Goal: Task Accomplishment & Management: Use online tool/utility

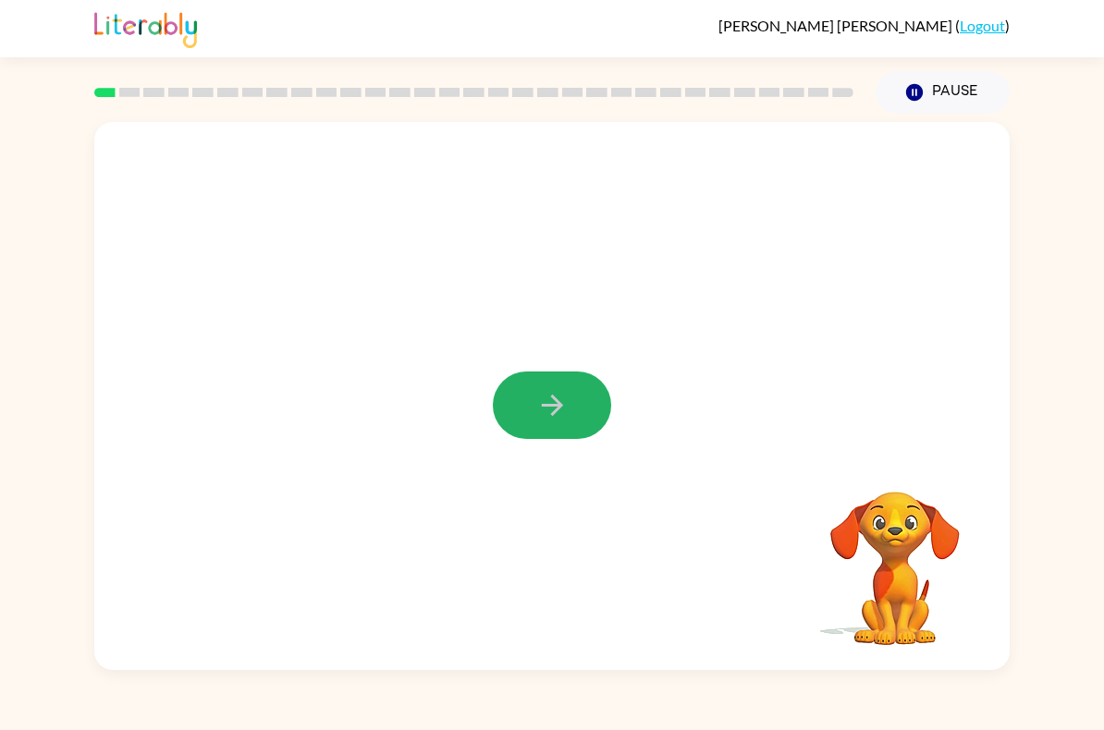
click at [540, 405] on icon "button" at bounding box center [552, 405] width 32 height 32
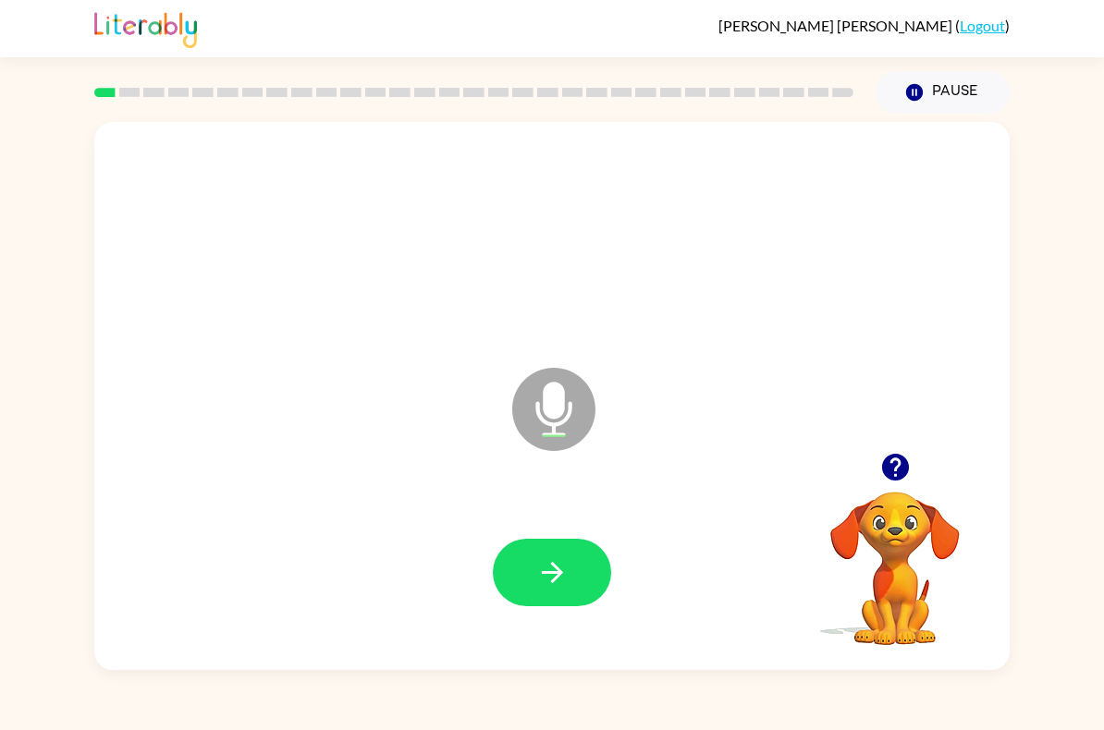
click at [557, 570] on icon "button" at bounding box center [551, 572] width 21 height 21
click at [566, 572] on icon "button" at bounding box center [552, 573] width 32 height 32
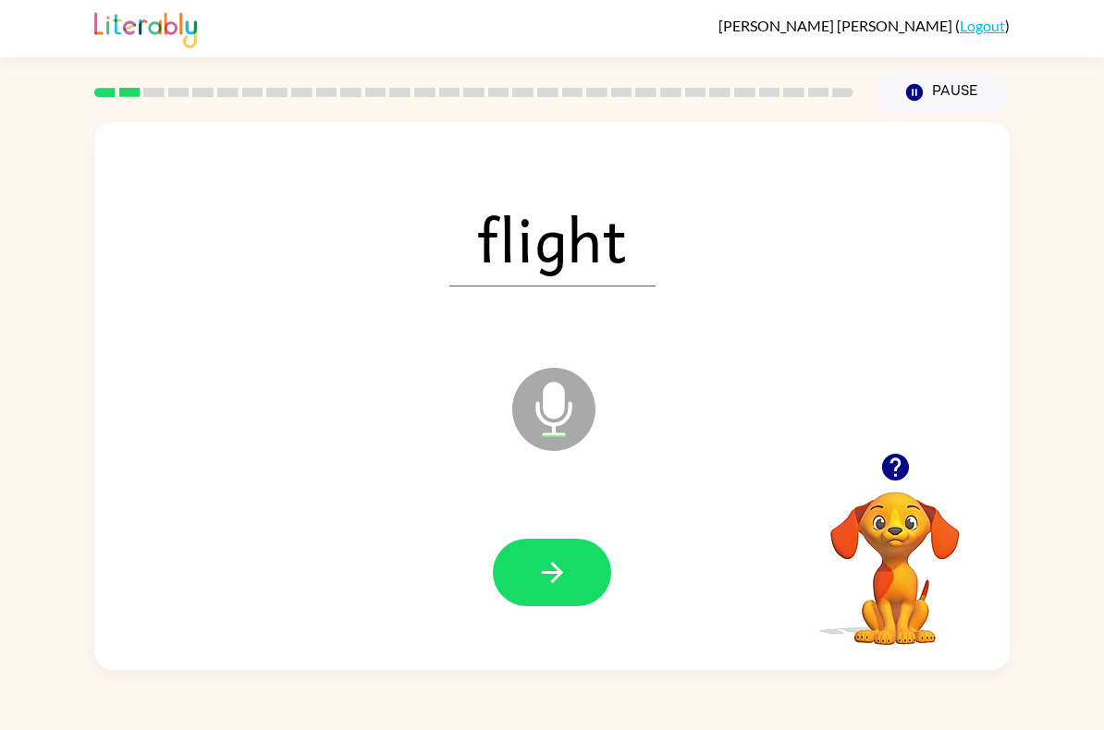
click at [580, 541] on button "button" at bounding box center [552, 573] width 118 height 68
click at [572, 558] on button "button" at bounding box center [552, 573] width 118 height 68
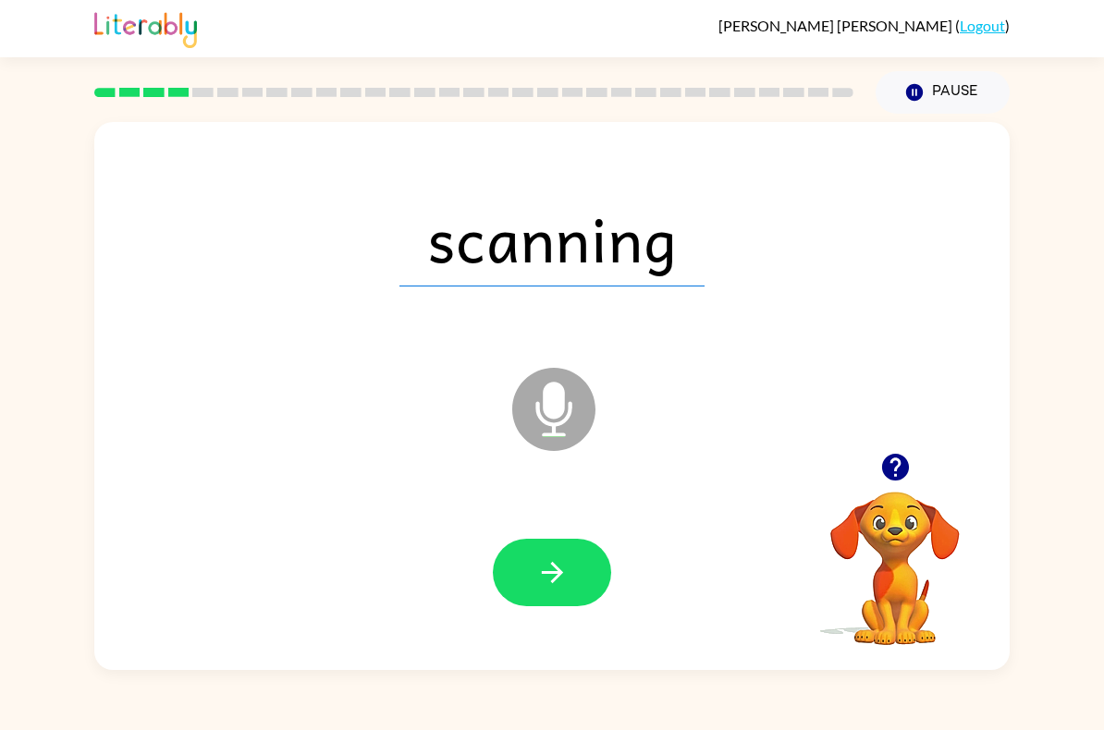
click at [558, 555] on button "button" at bounding box center [552, 573] width 118 height 68
click at [558, 571] on icon "button" at bounding box center [551, 572] width 21 height 21
click at [555, 573] on icon "button" at bounding box center [551, 572] width 21 height 21
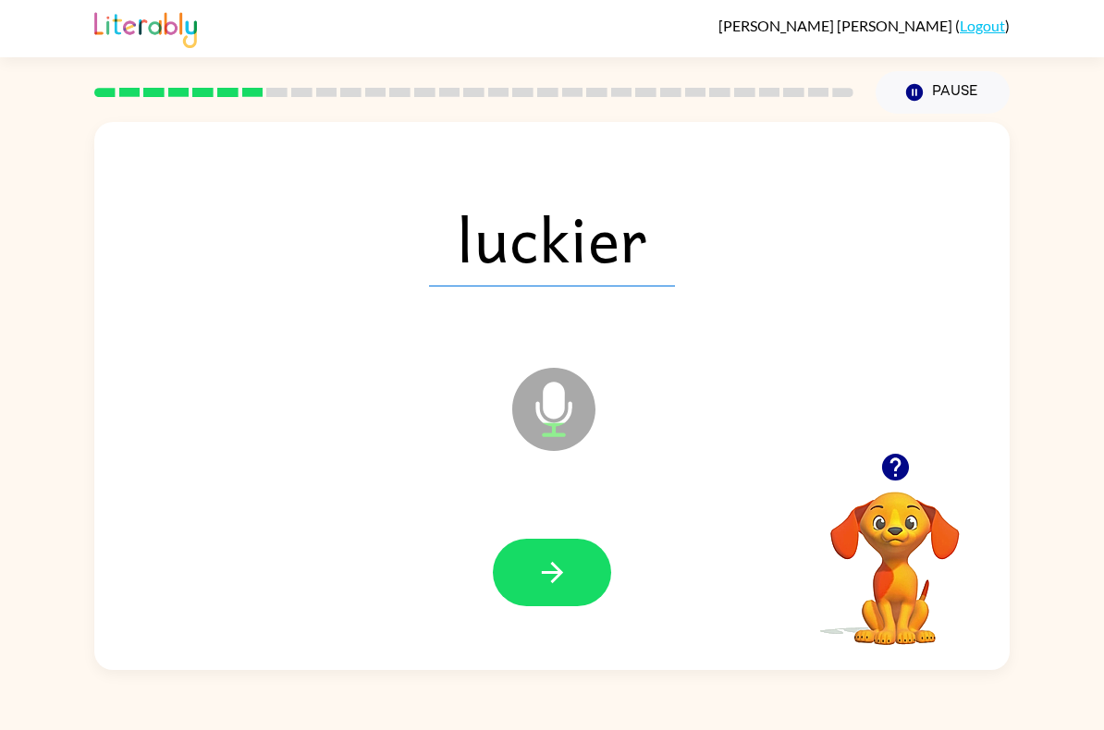
click at [558, 566] on icon "button" at bounding box center [552, 573] width 32 height 32
click at [571, 576] on button "button" at bounding box center [552, 573] width 118 height 68
click at [566, 571] on icon "button" at bounding box center [552, 573] width 32 height 32
click at [552, 582] on icon "button" at bounding box center [551, 572] width 21 height 21
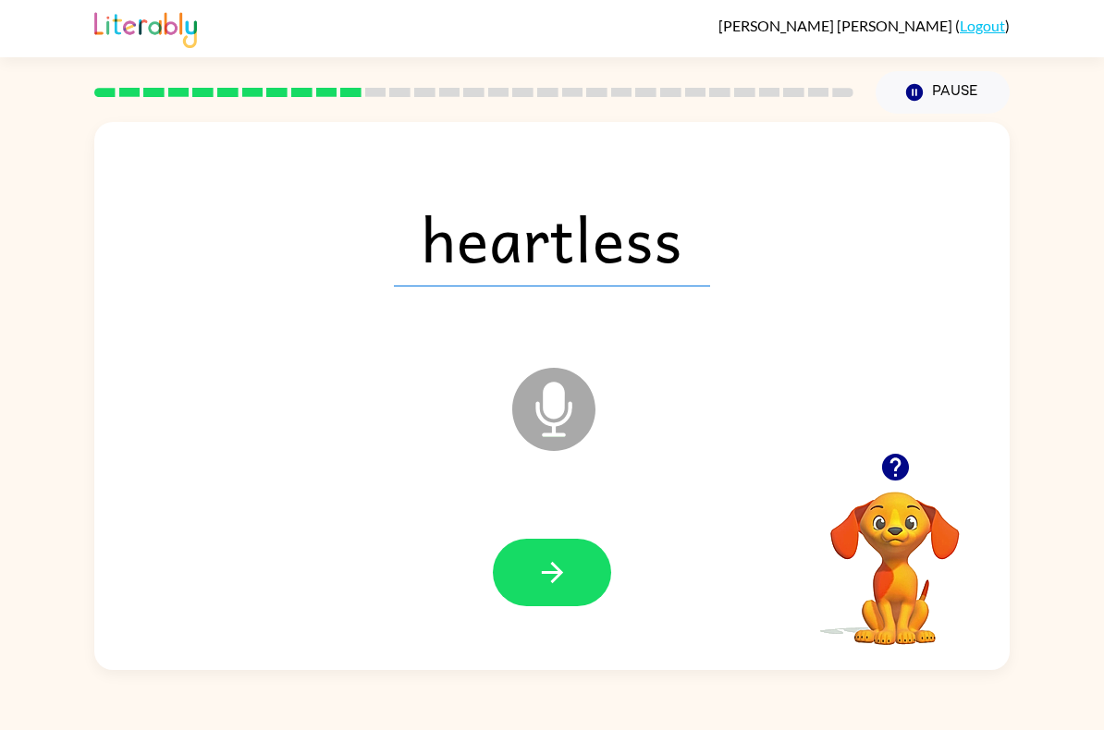
click at [561, 565] on icon "button" at bounding box center [552, 573] width 32 height 32
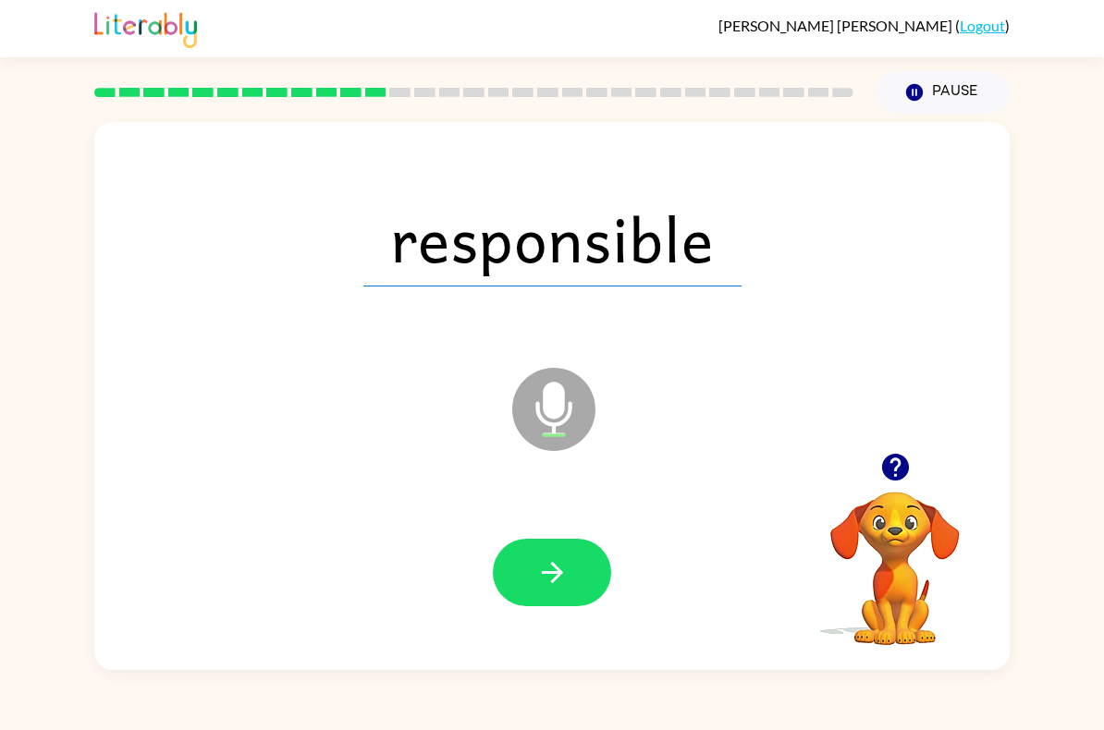
click at [578, 567] on button "button" at bounding box center [552, 573] width 118 height 68
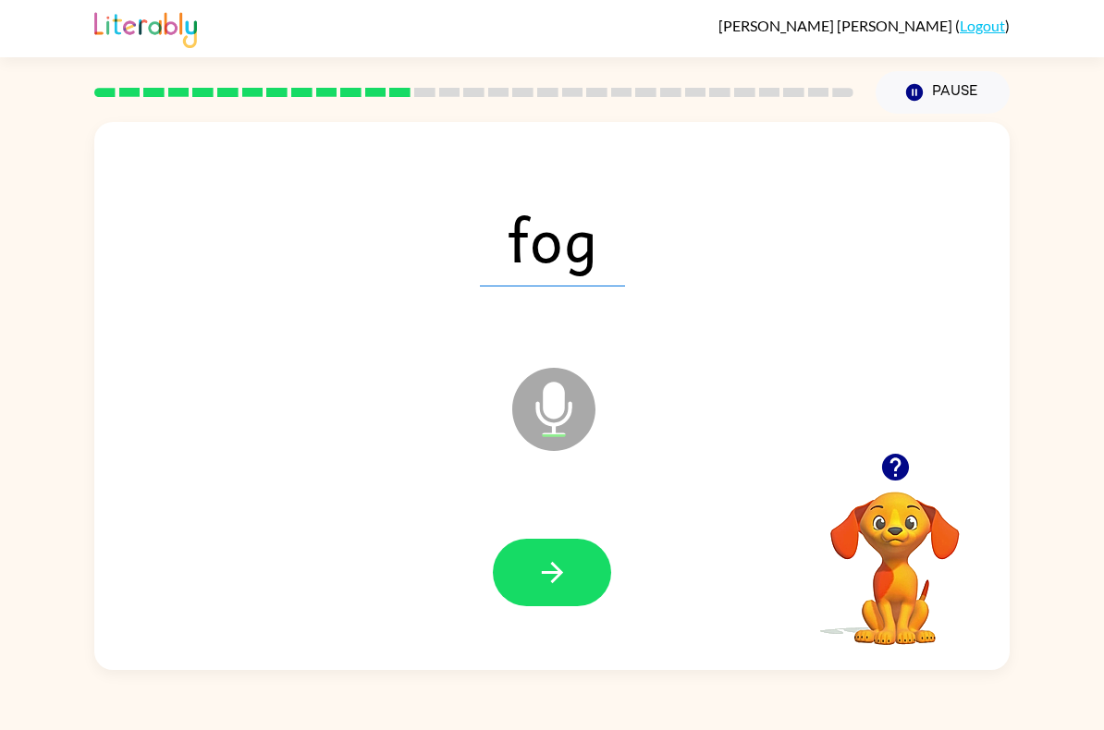
click at [565, 576] on icon "button" at bounding box center [552, 573] width 32 height 32
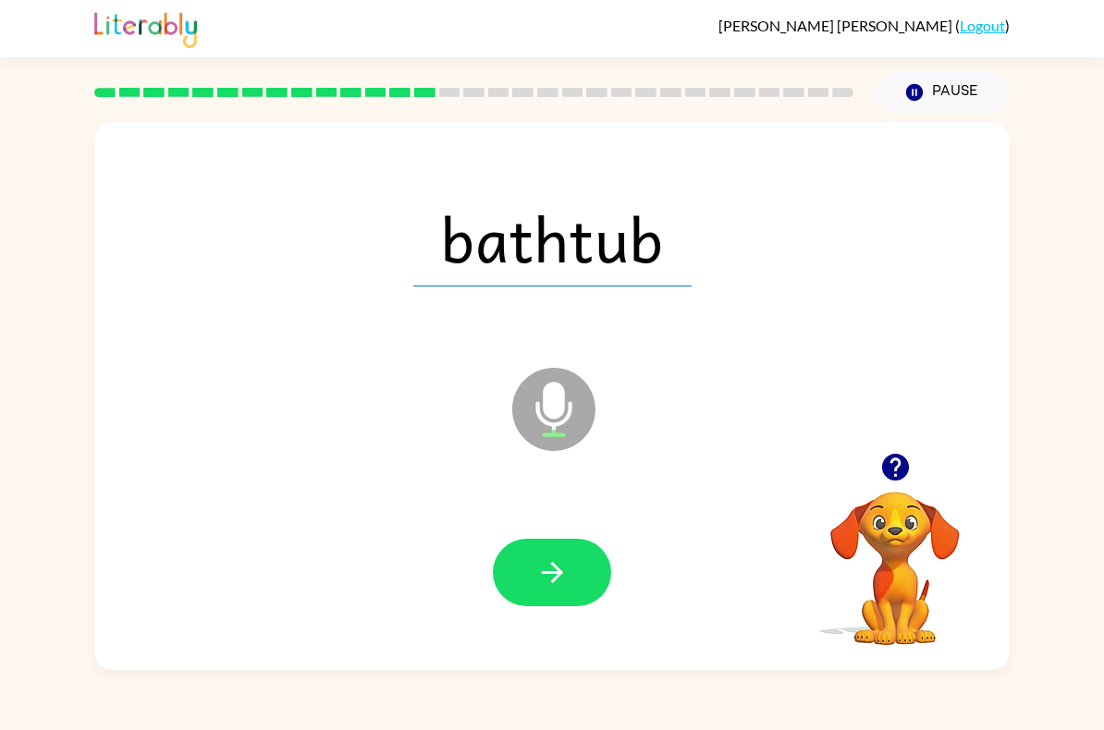
click at [566, 588] on icon "button" at bounding box center [552, 573] width 32 height 32
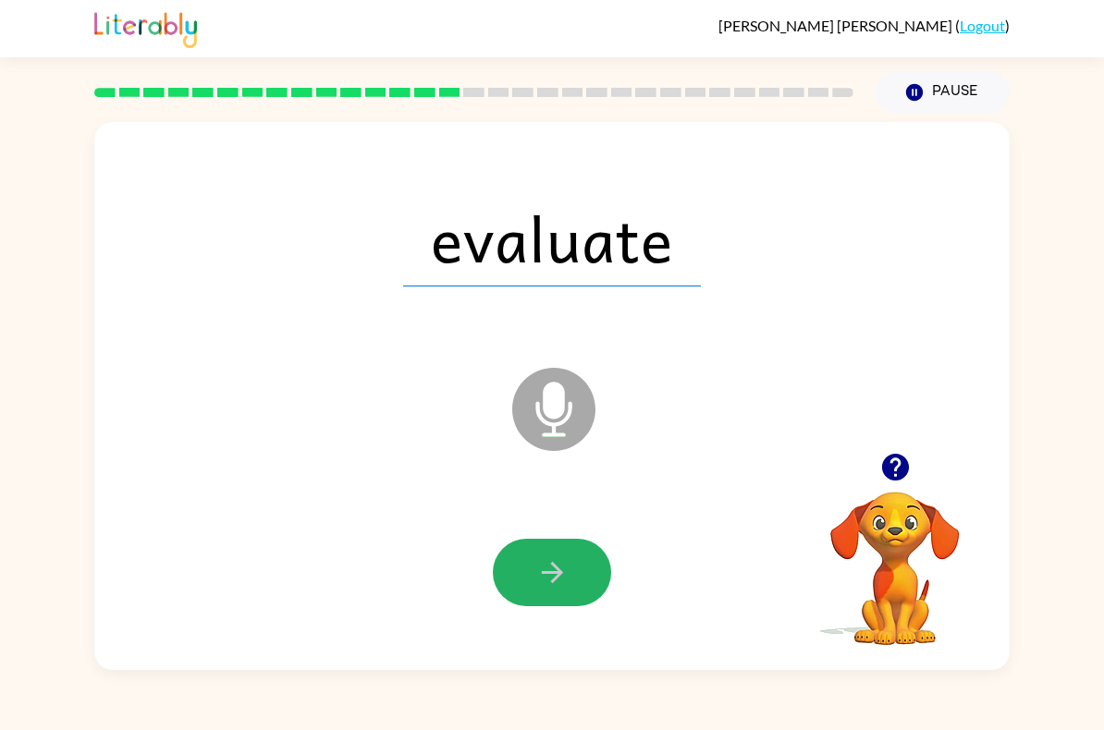
click at [545, 579] on icon "button" at bounding box center [552, 573] width 32 height 32
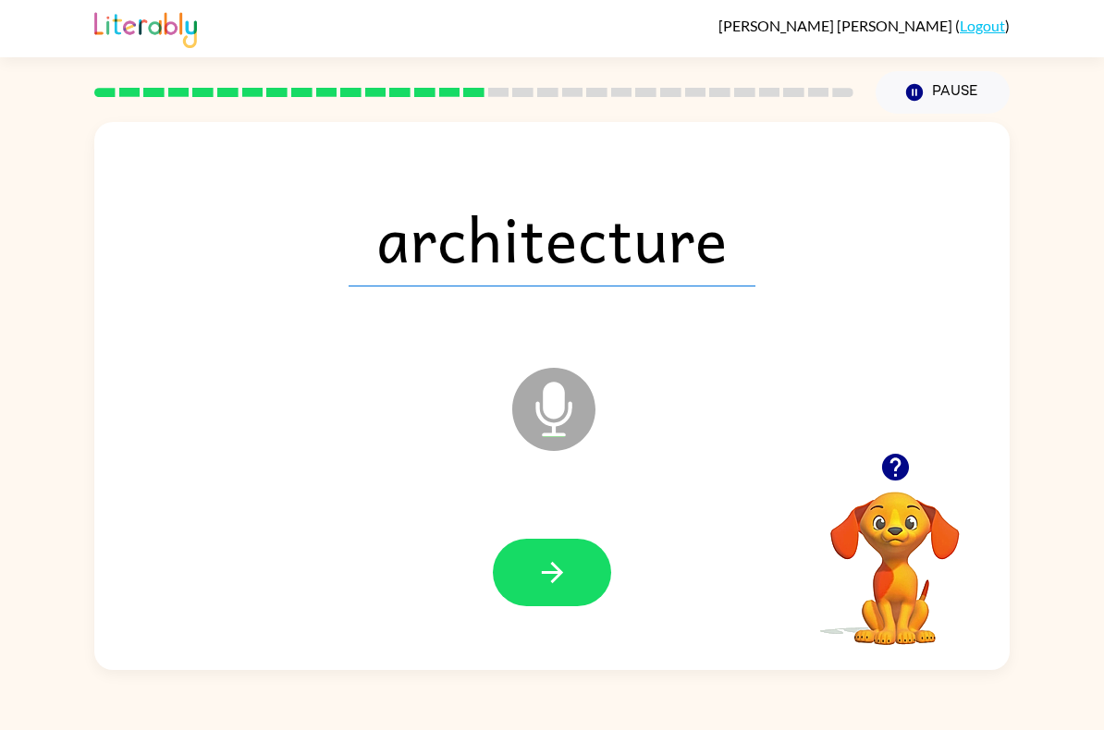
click at [543, 603] on button "button" at bounding box center [552, 573] width 118 height 68
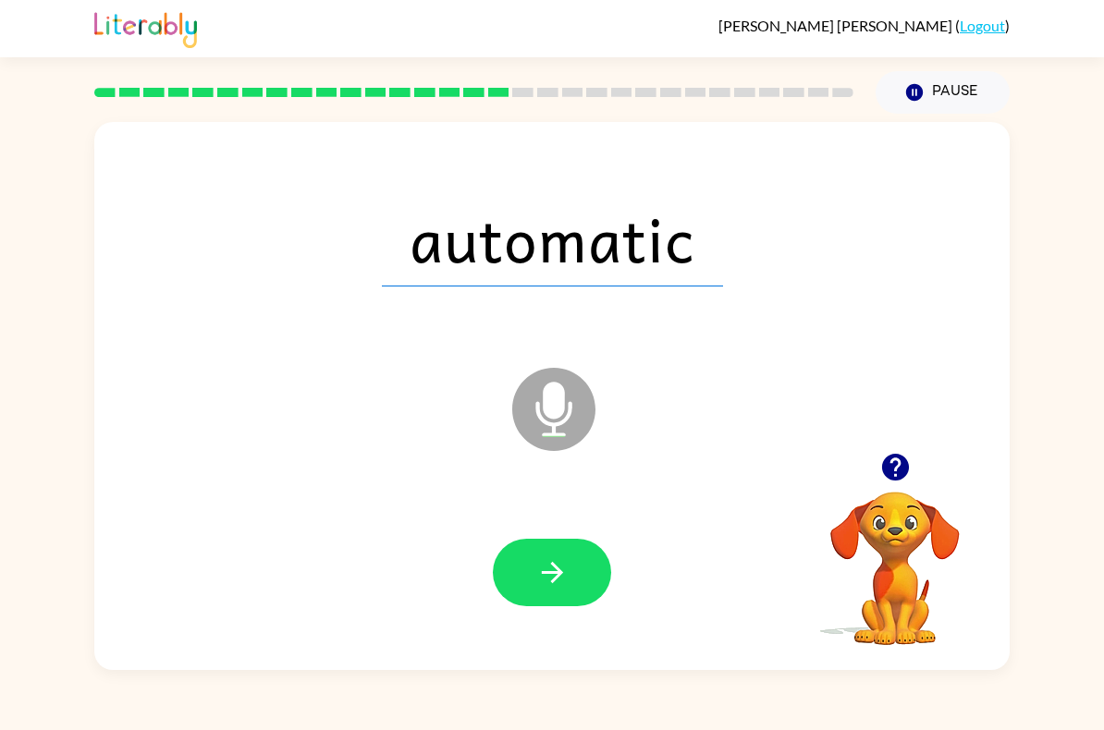
click at [558, 578] on icon "button" at bounding box center [551, 572] width 21 height 21
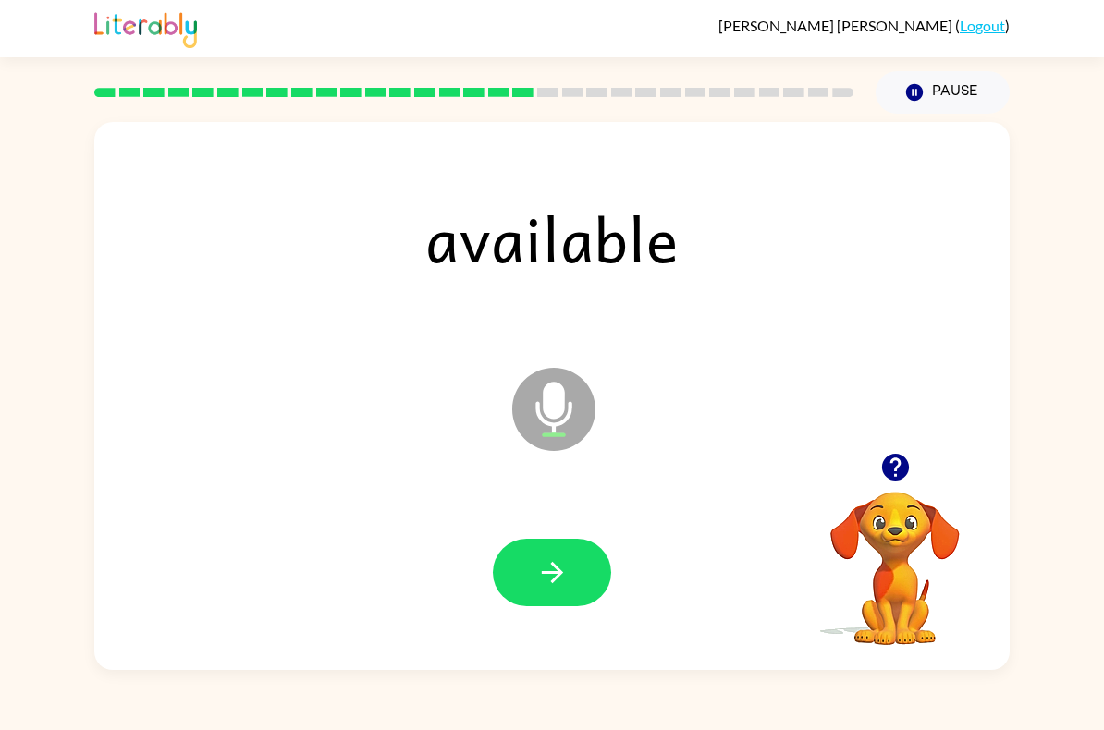
click at [560, 576] on icon "button" at bounding box center [551, 572] width 21 height 21
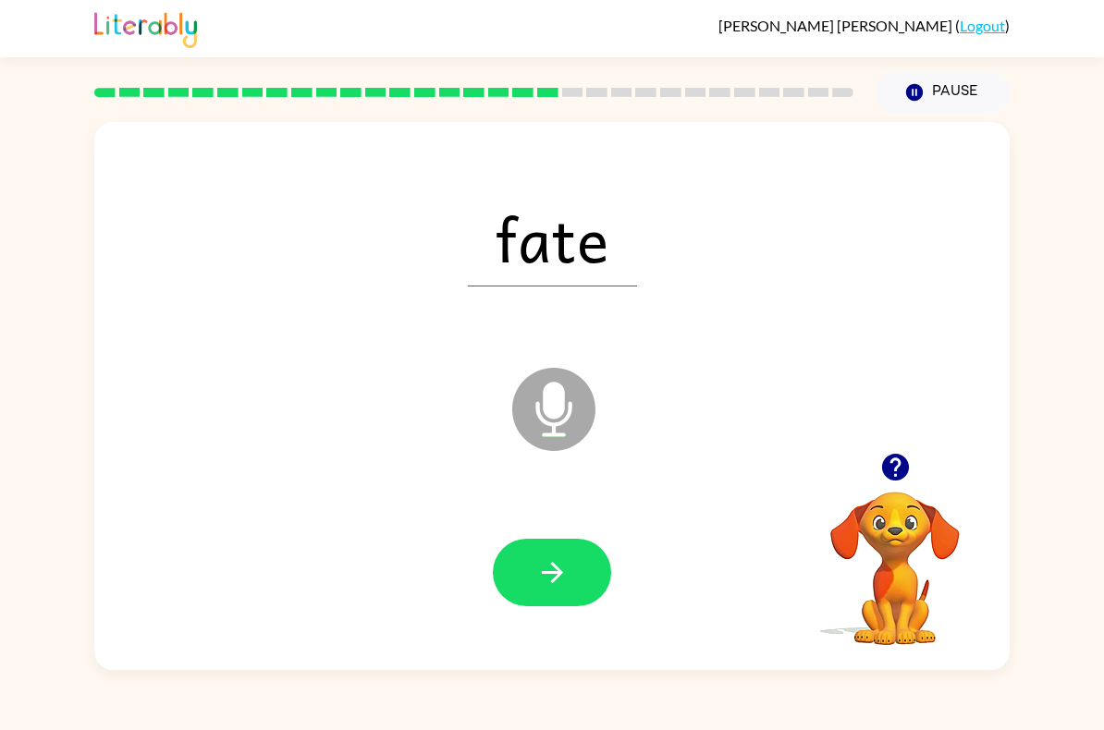
click at [568, 583] on icon "button" at bounding box center [552, 573] width 32 height 32
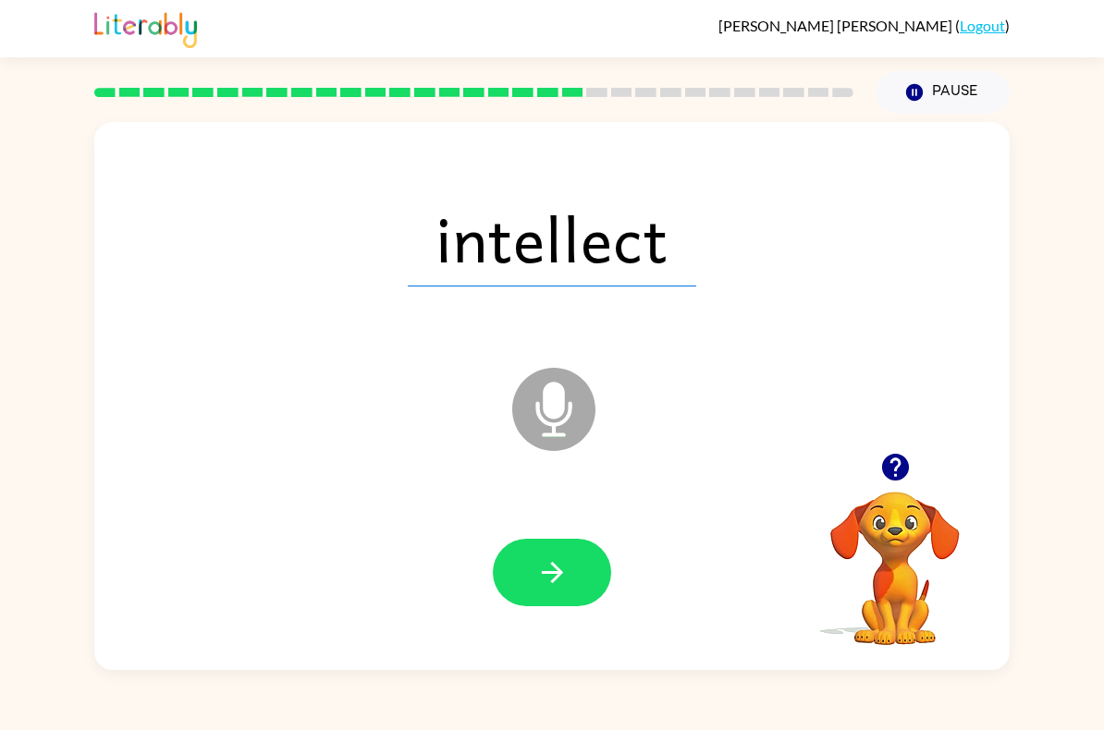
click at [575, 576] on button "button" at bounding box center [552, 573] width 118 height 68
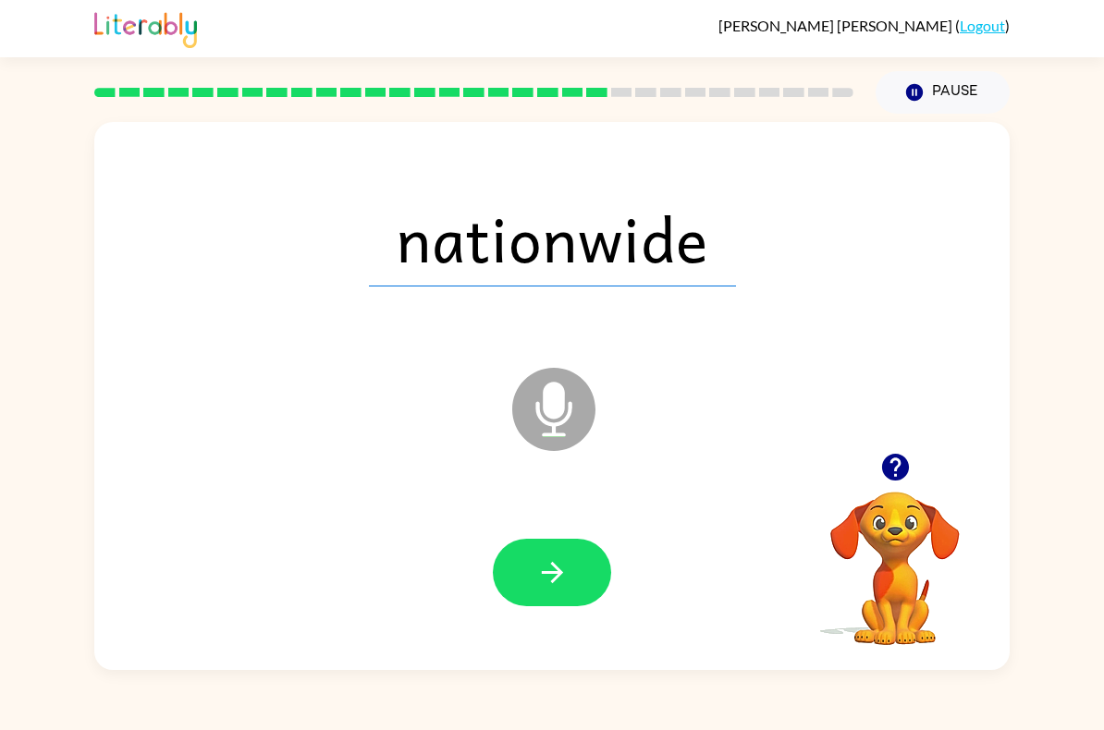
click at [563, 581] on icon "button" at bounding box center [552, 573] width 32 height 32
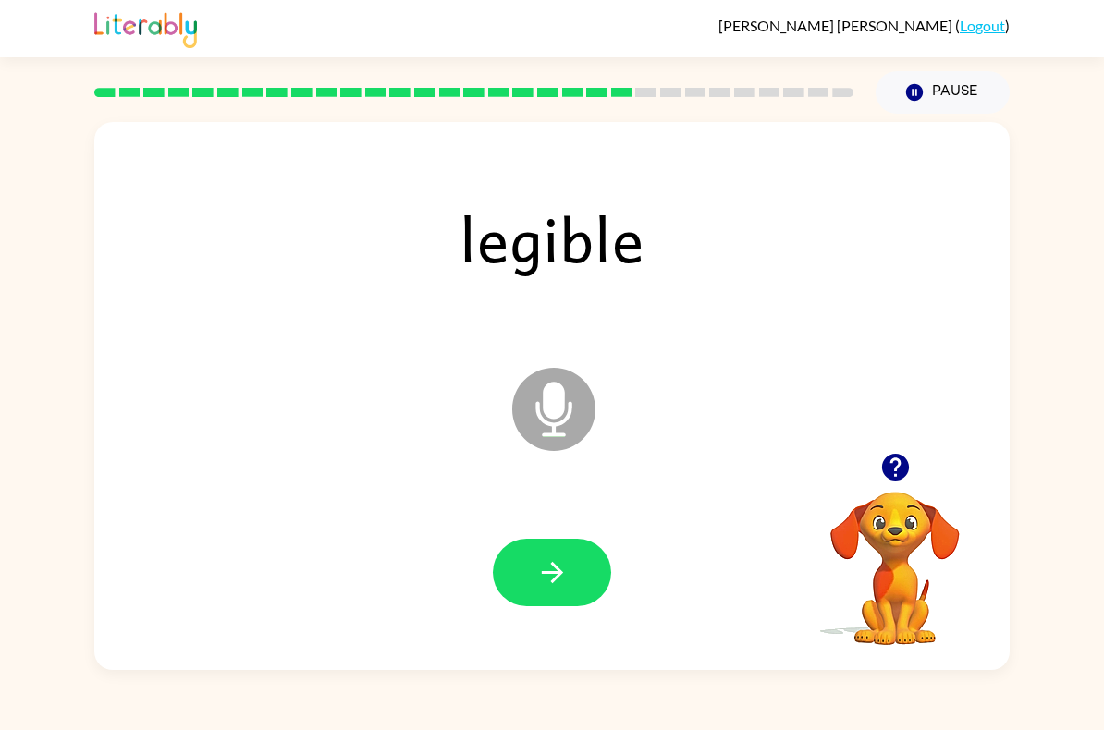
click at [558, 555] on button "button" at bounding box center [552, 573] width 118 height 68
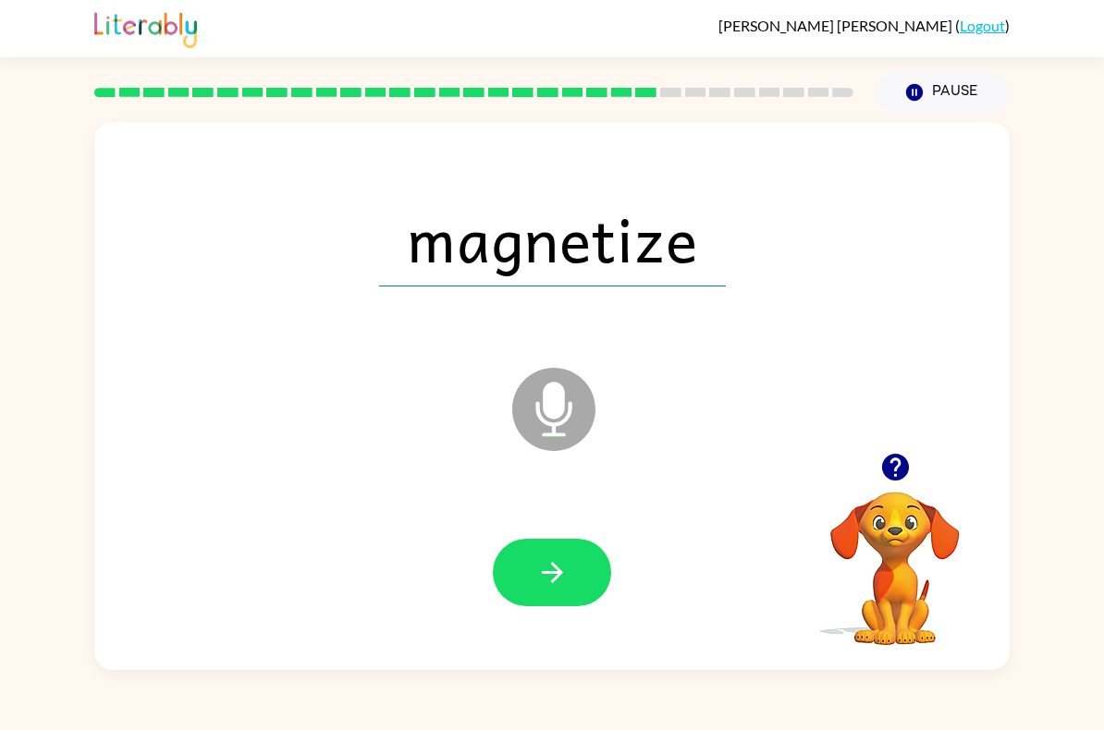
click at [550, 578] on icon "button" at bounding box center [552, 573] width 32 height 32
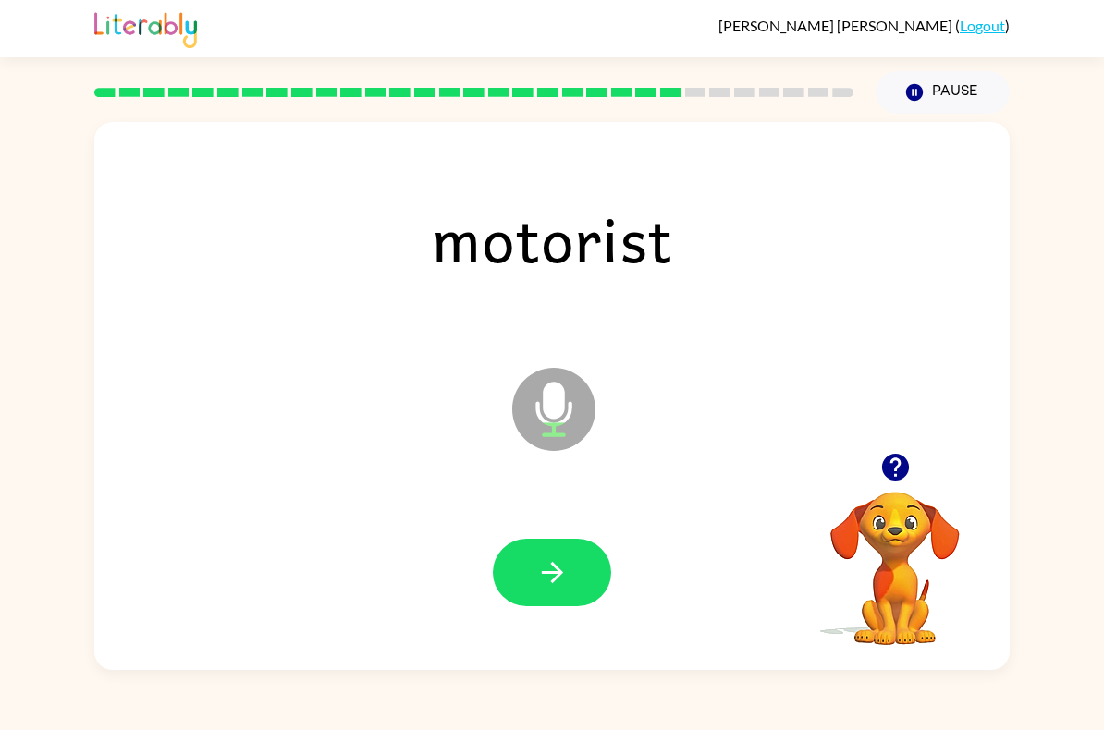
click at [544, 580] on icon "button" at bounding box center [552, 573] width 32 height 32
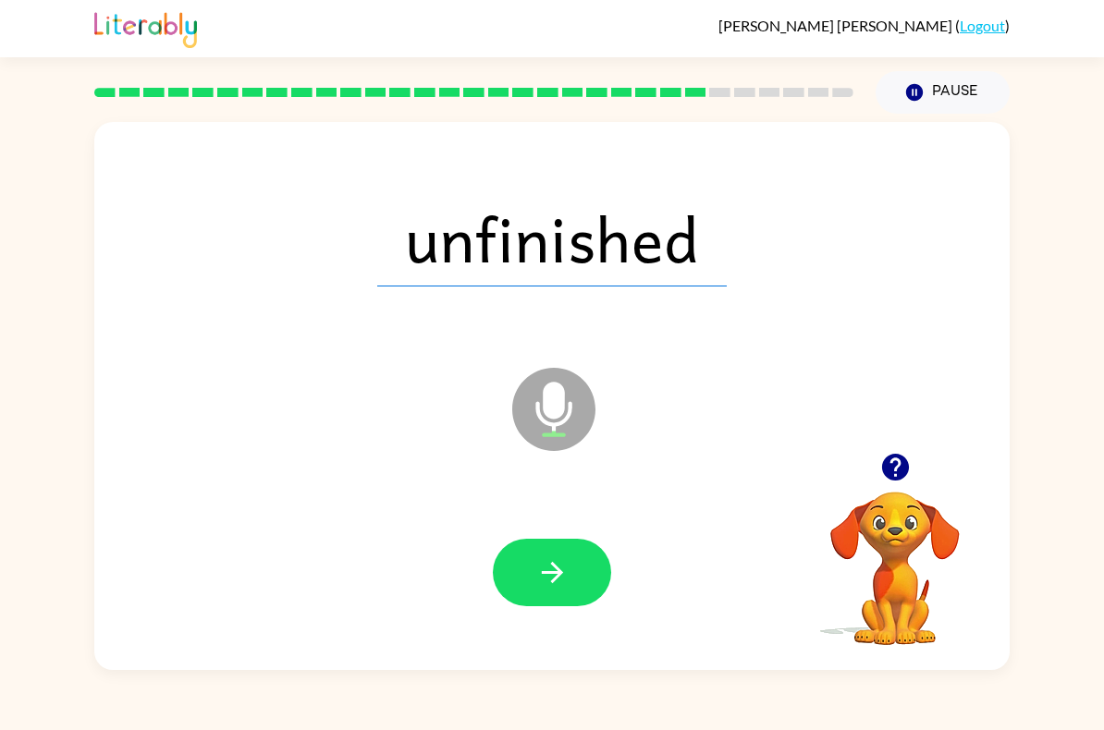
click at [572, 579] on button "button" at bounding box center [552, 573] width 118 height 68
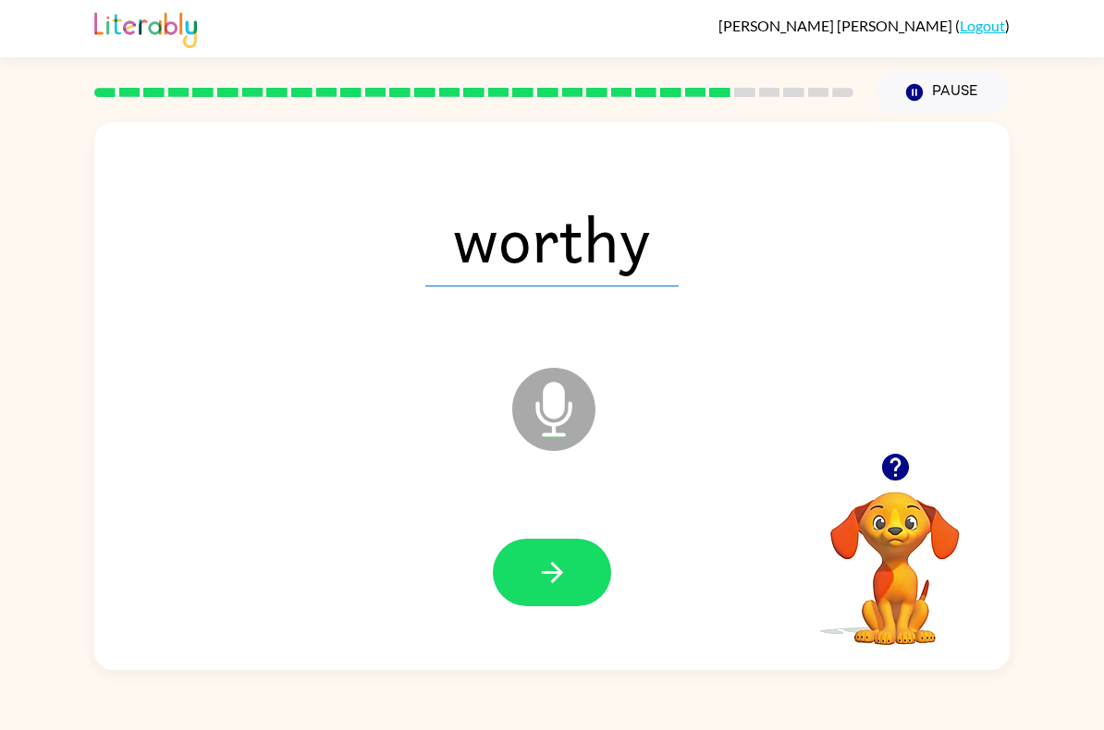
click at [577, 584] on button "button" at bounding box center [552, 573] width 118 height 68
click at [574, 570] on button "button" at bounding box center [552, 573] width 118 height 68
click at [578, 575] on button "button" at bounding box center [552, 573] width 118 height 68
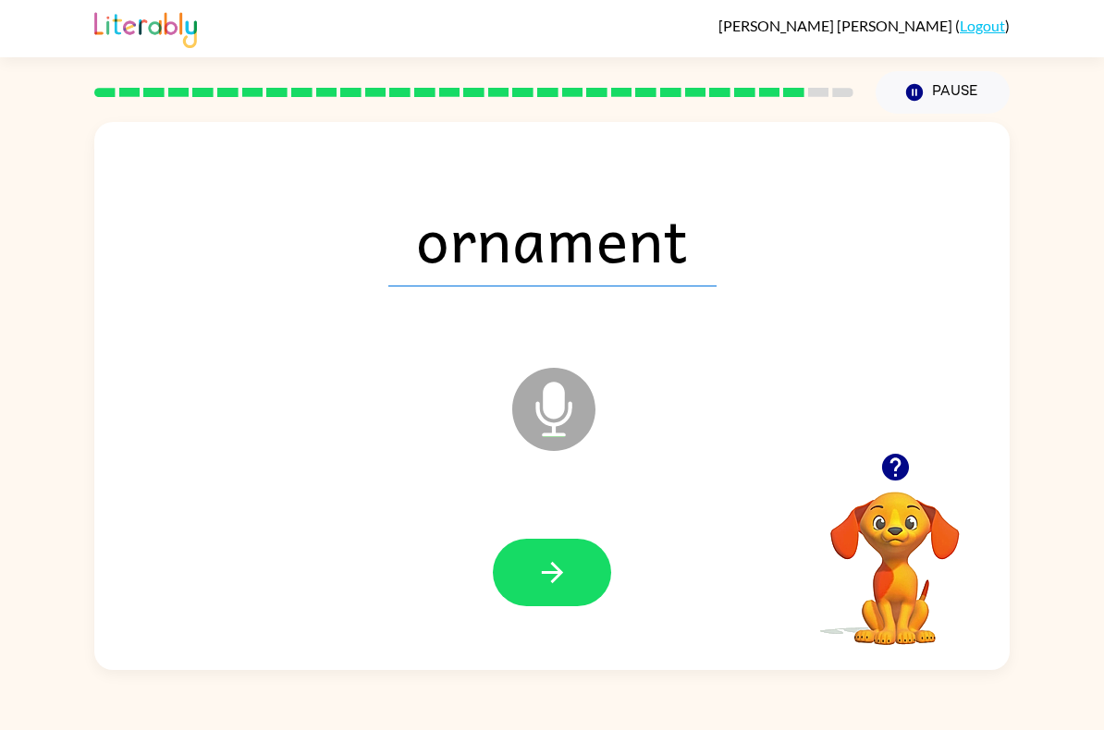
click at [572, 571] on button "button" at bounding box center [552, 573] width 118 height 68
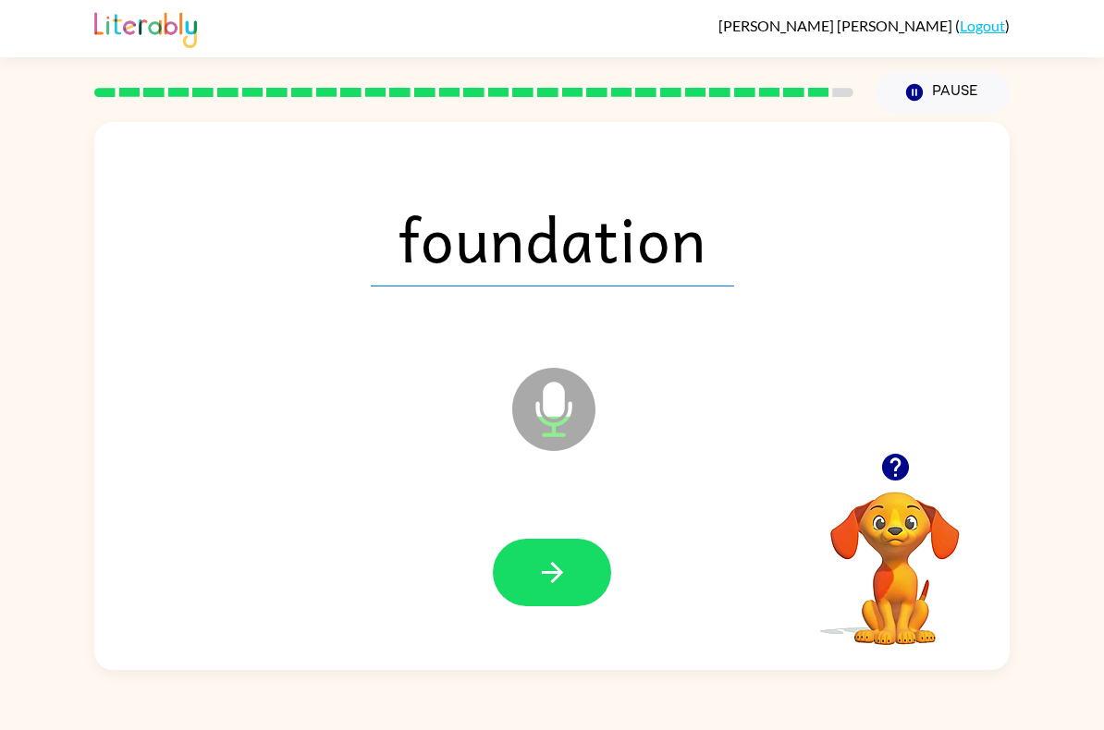
click at [571, 560] on button "button" at bounding box center [552, 573] width 118 height 68
